Goal: Information Seeking & Learning: Learn about a topic

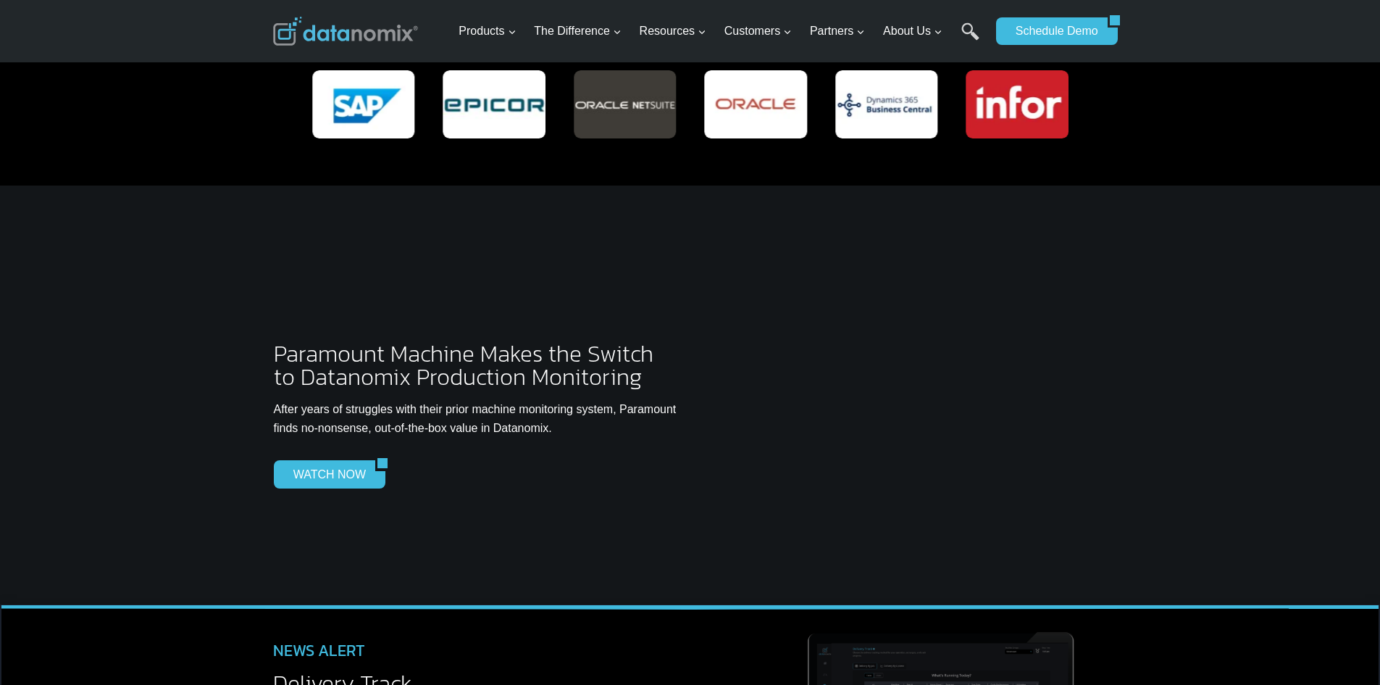
scroll to position [3841, 0]
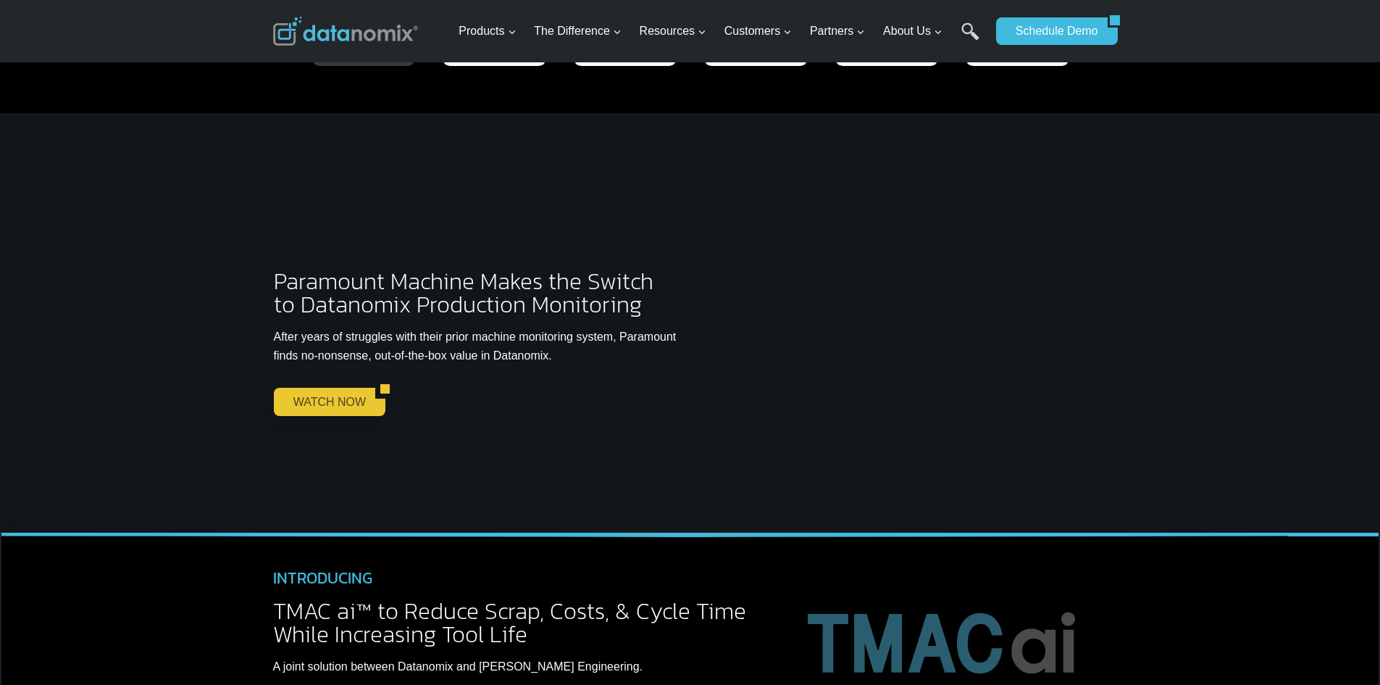
click at [366, 388] on link "WATCH NOW" at bounding box center [324, 402] width 101 height 28
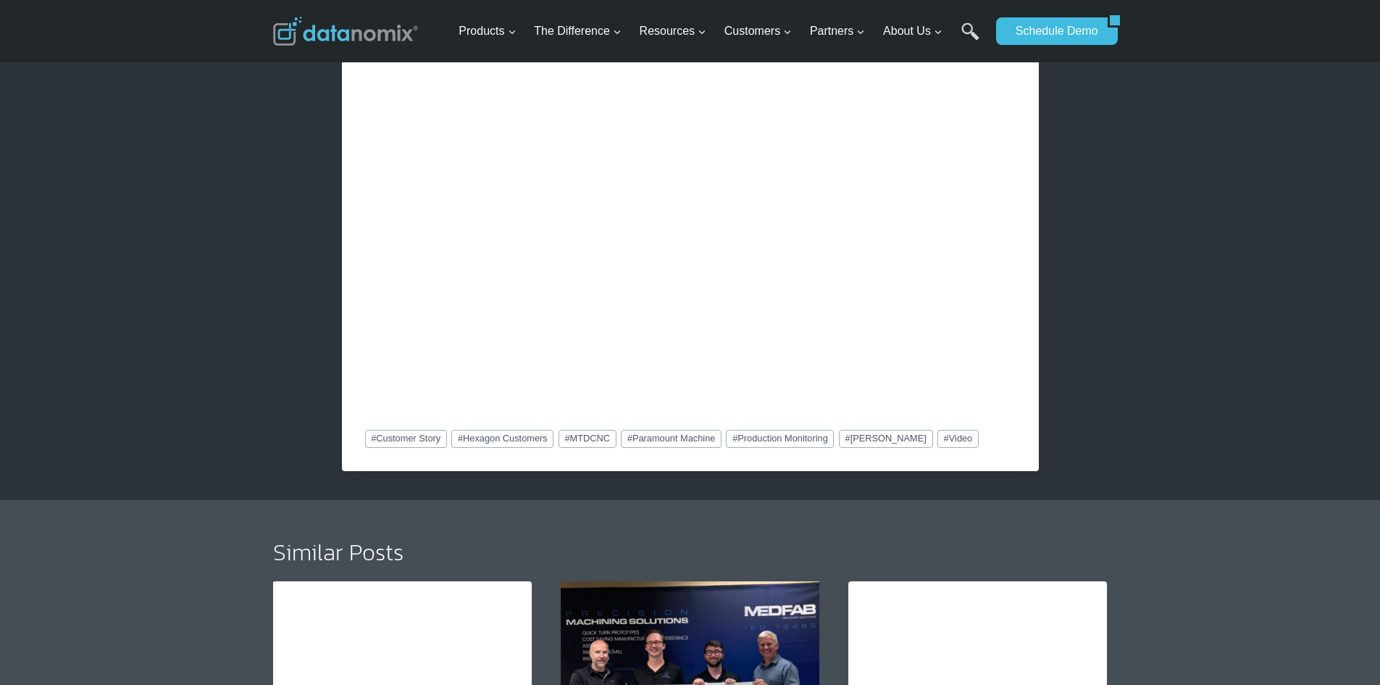
scroll to position [1159, 0]
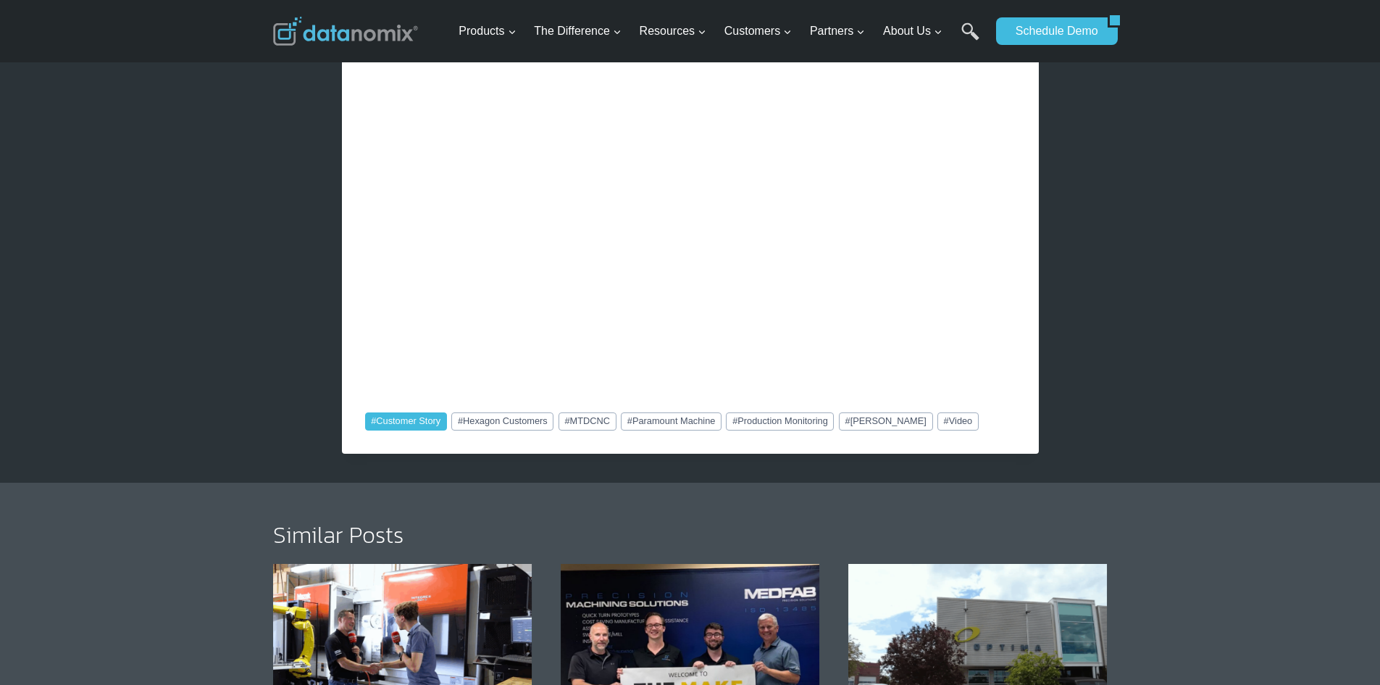
click at [421, 418] on link "# Customer Story" at bounding box center [406, 420] width 82 height 17
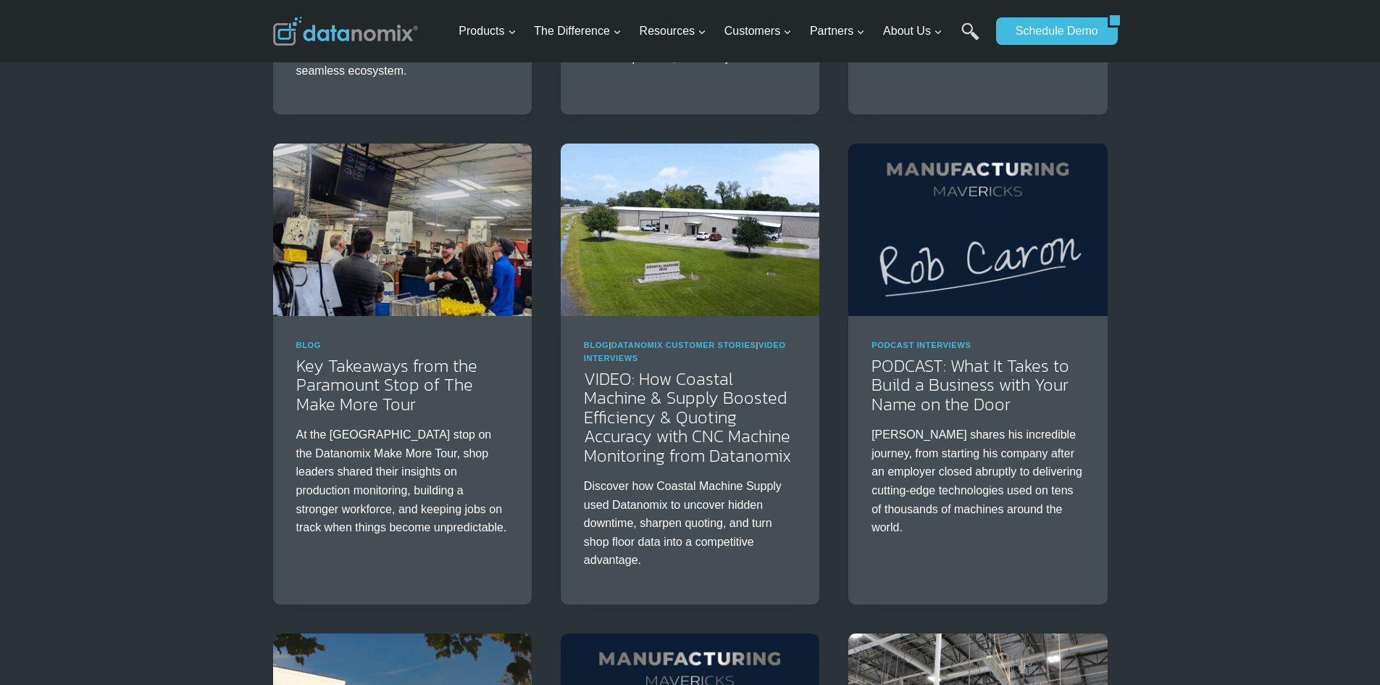
scroll to position [507, 0]
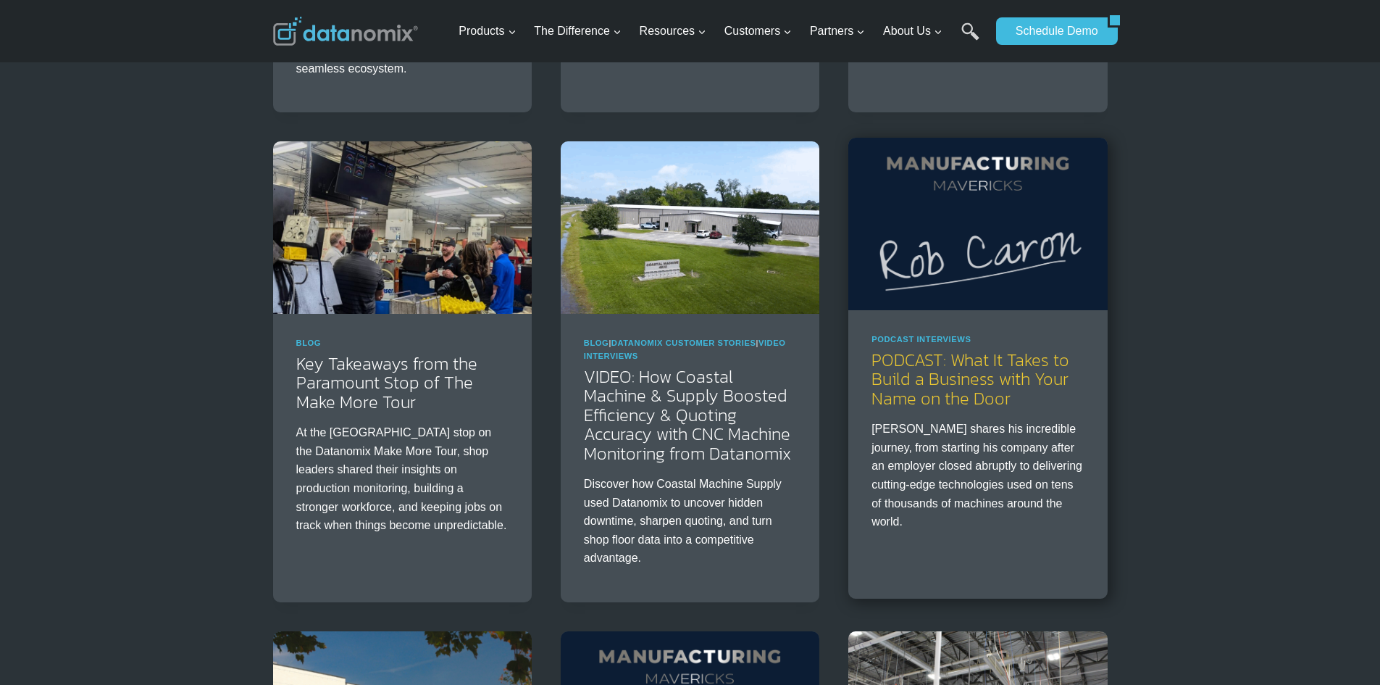
click at [937, 372] on link "PODCAST: What It Takes to Build a Business with Your Name on the Door" at bounding box center [971, 379] width 198 height 64
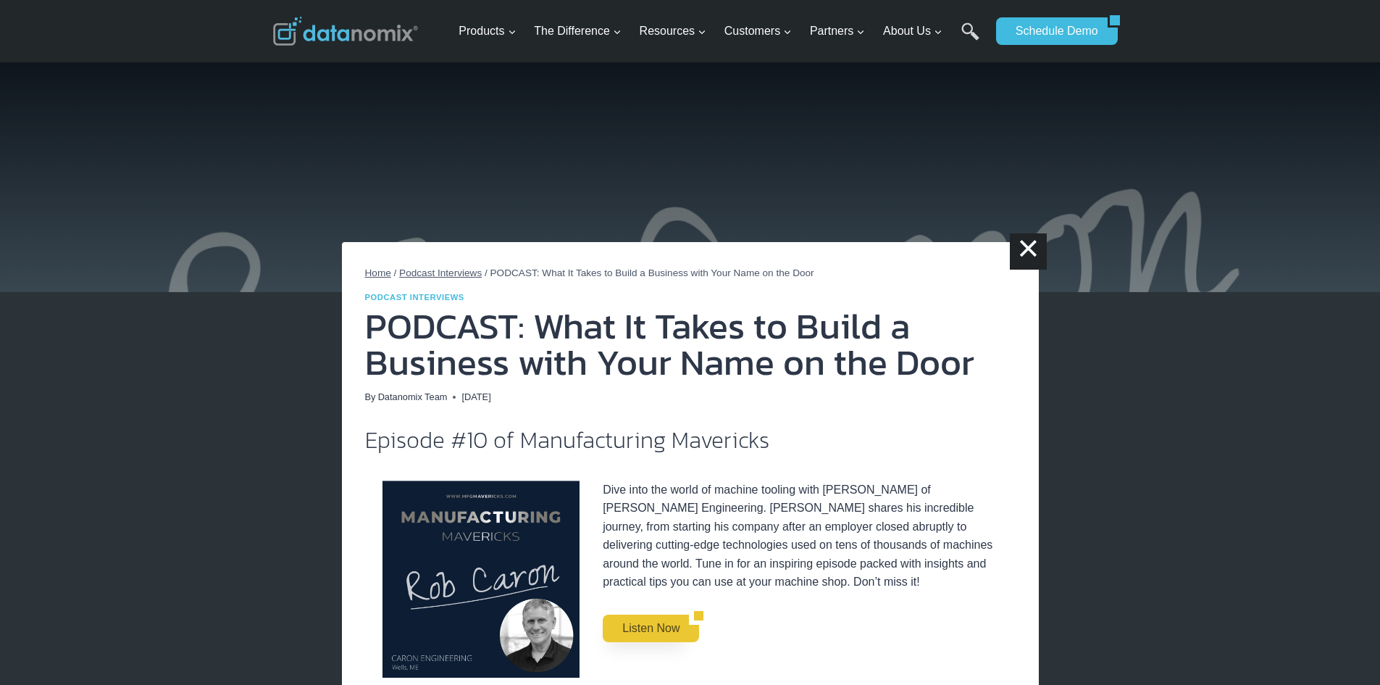
click at [651, 636] on link "Listen Now" at bounding box center [646, 628] width 86 height 28
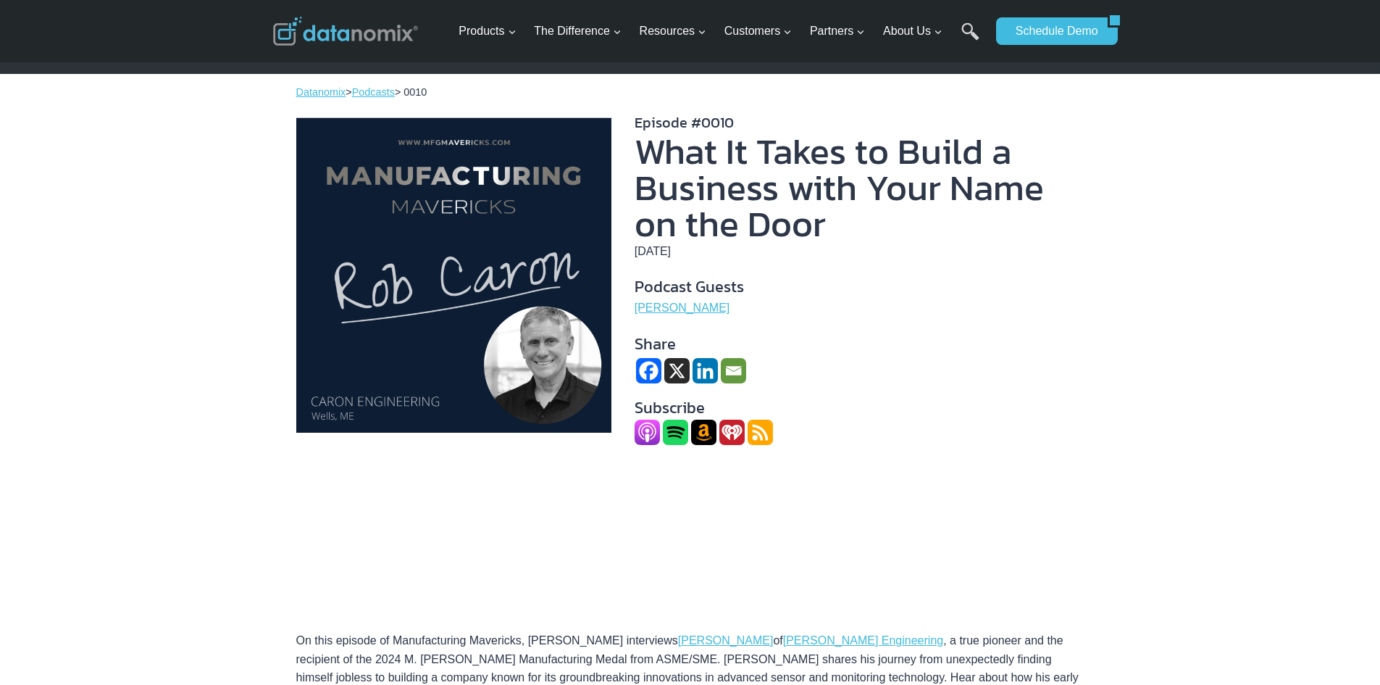
click at [707, 376] on icon "Linkedin" at bounding box center [705, 370] width 25 height 25
